Goal: Transaction & Acquisition: Purchase product/service

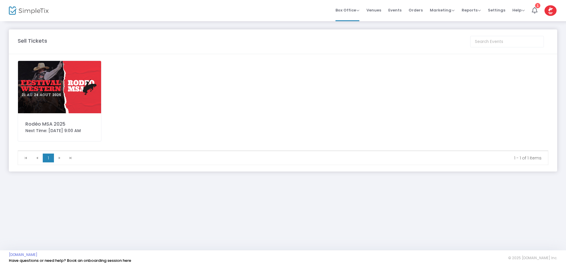
click at [75, 82] on img at bounding box center [59, 87] width 83 height 52
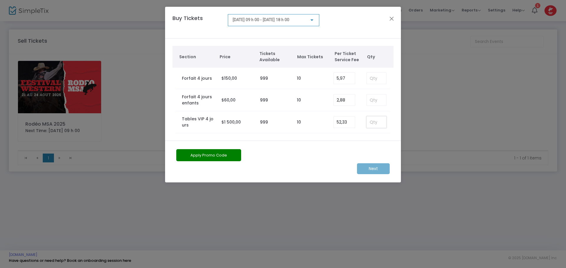
click at [369, 121] on input at bounding box center [375, 122] width 19 height 11
type input "2"
click at [378, 167] on m-button "Next" at bounding box center [373, 168] width 33 height 11
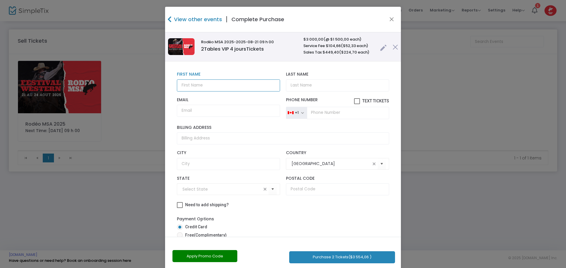
click at [193, 82] on input "text" at bounding box center [228, 86] width 103 height 12
type input "CONSTRUCTION-"
type input "RÉNOVATION ADP"
click at [194, 113] on input "Email" at bounding box center [228, 111] width 103 height 12
click at [196, 113] on input "Email" at bounding box center [228, 111] width 103 height 12
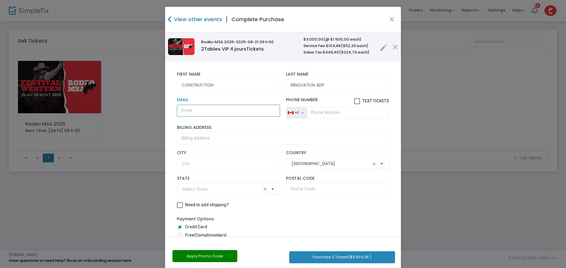
paste input "[EMAIL_ADDRESS][DOMAIN_NAME]"
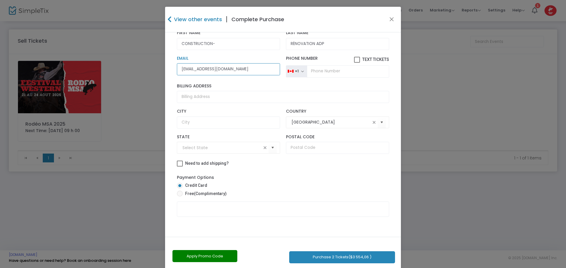
scroll to position [10, 0]
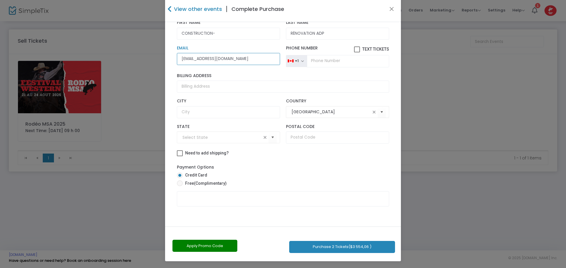
type input "[EMAIL_ADDRESS][DOMAIN_NAME]"
click at [194, 245] on button "Apply Promo Code" at bounding box center [204, 246] width 65 height 12
click at [194, 245] on input "text" at bounding box center [199, 246] width 55 height 12
type input "SOPHIE2025"
click at [233, 247] on link "Apply" at bounding box center [240, 246] width 21 height 12
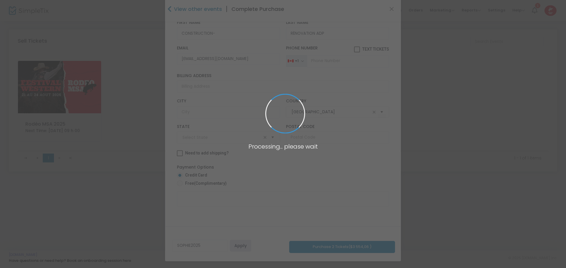
scroll to position [3, 0]
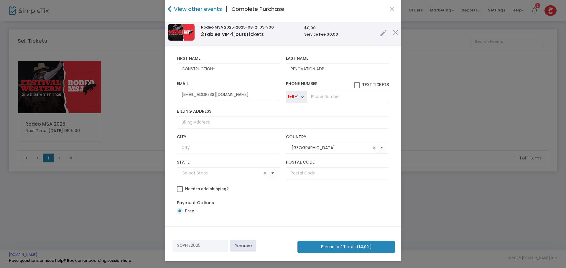
click at [346, 245] on button "Purchase 2 Tickets ($0,00 )" at bounding box center [346, 247] width 98 height 12
